Goal: Navigation & Orientation: Find specific page/section

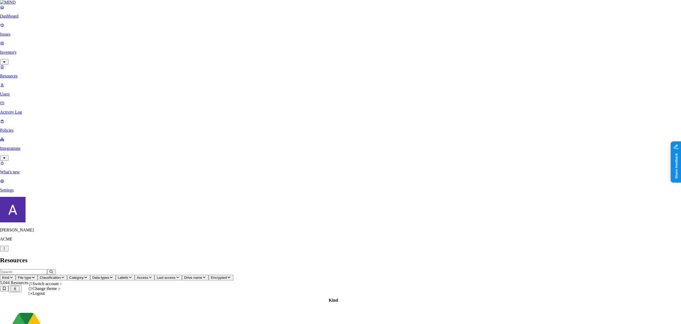
click at [92, 315] on div "[DEMOGRAPHIC_DATA]" at bounding box center [95, 317] width 47 height 5
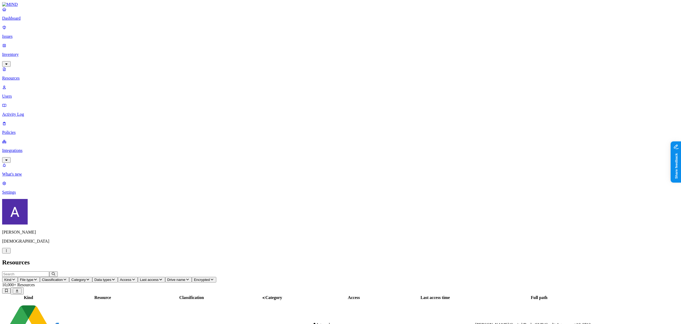
click at [20, 130] on p "Policies" at bounding box center [340, 132] width 676 height 5
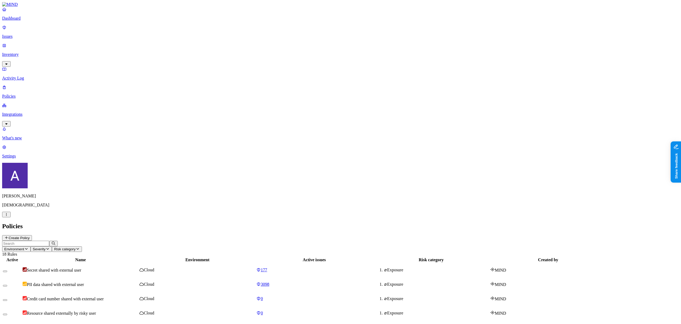
click at [23, 36] on link "Issues" at bounding box center [340, 32] width 676 height 14
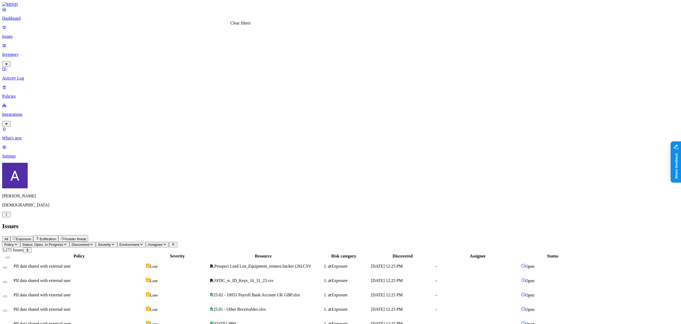
click at [175, 242] on icon at bounding box center [173, 243] width 4 height 3
click at [25, 94] on p "Policies" at bounding box center [340, 96] width 676 height 5
